Goal: Information Seeking & Learning: Find contact information

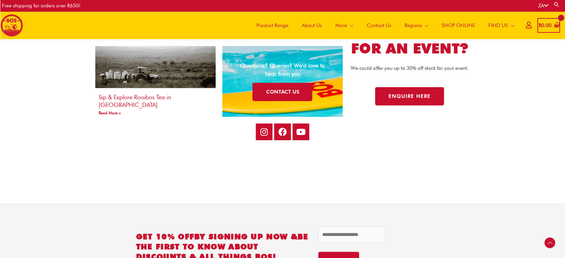
scroll to position [1434, 0]
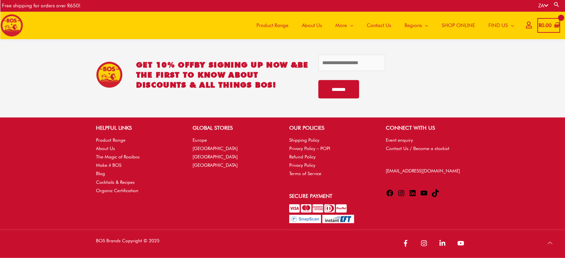
click at [385, 24] on span "Contact Us" at bounding box center [379, 25] width 24 height 20
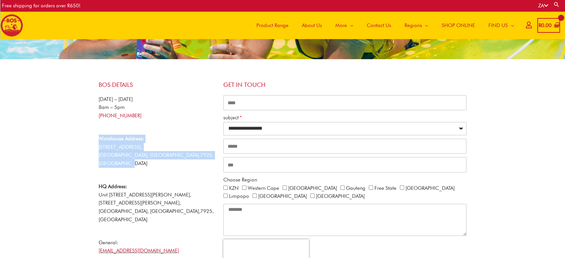
drag, startPoint x: 98, startPoint y: 139, endPoint x: 206, endPoint y: 159, distance: 110.2
click at [206, 159] on div "BOS Details [DATE] – [DATE] 8am – 5pm [PHONE_NUMBER] Warehouse Address: [STREET…" at bounding box center [157, 181] width 125 height 207
copy p "Warehouse Address: [STREET_ADDRESS]"
